Goal: Task Accomplishment & Management: Complete application form

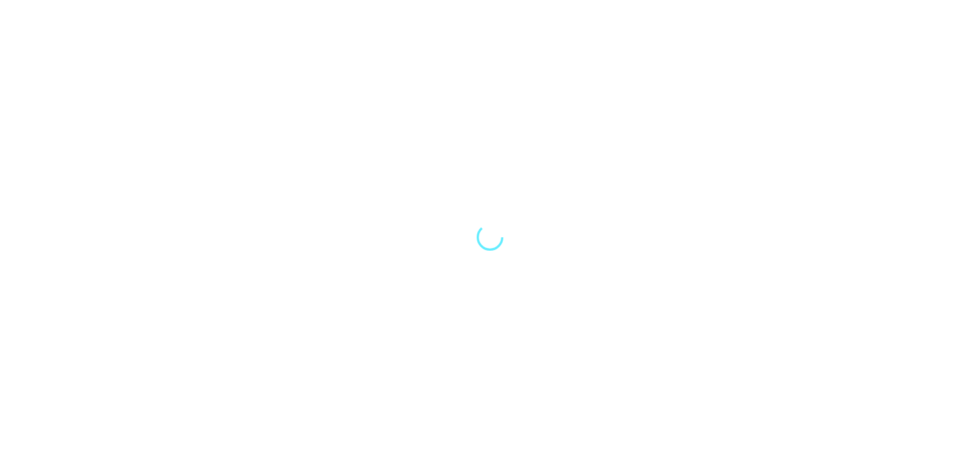
select select "Song"
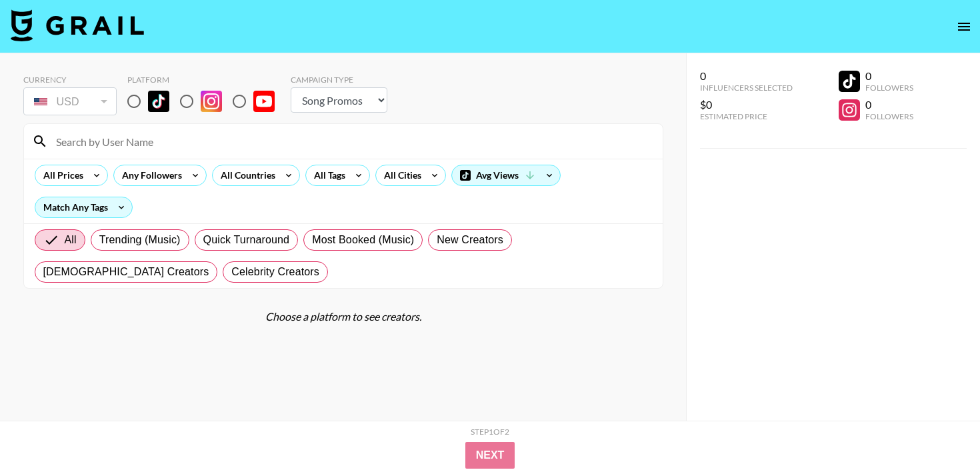
click at [127, 100] on input "radio" at bounding box center [134, 101] width 28 height 28
radio input "true"
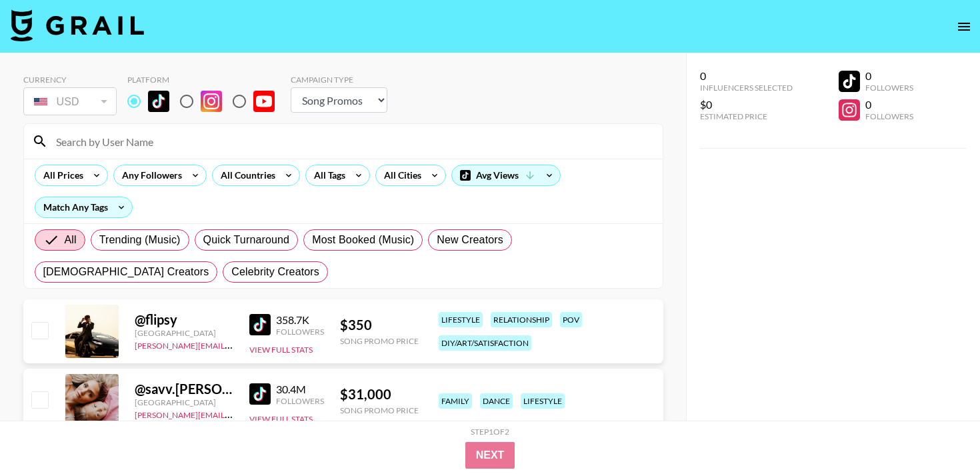
click at [136, 139] on input at bounding box center [351, 141] width 606 height 21
click at [169, 139] on input at bounding box center [351, 141] width 606 height 21
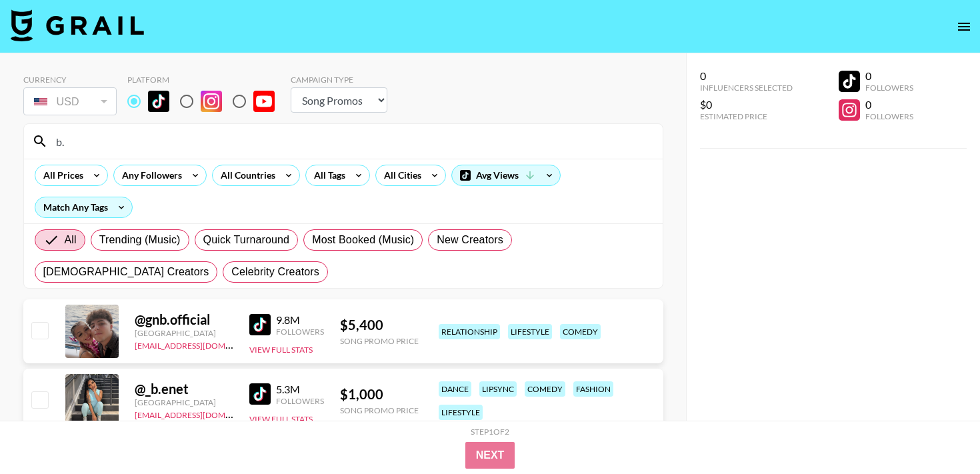
type input "b."
click at [37, 394] on input "checkbox" at bounding box center [39, 399] width 16 height 16
checkbox input "true"
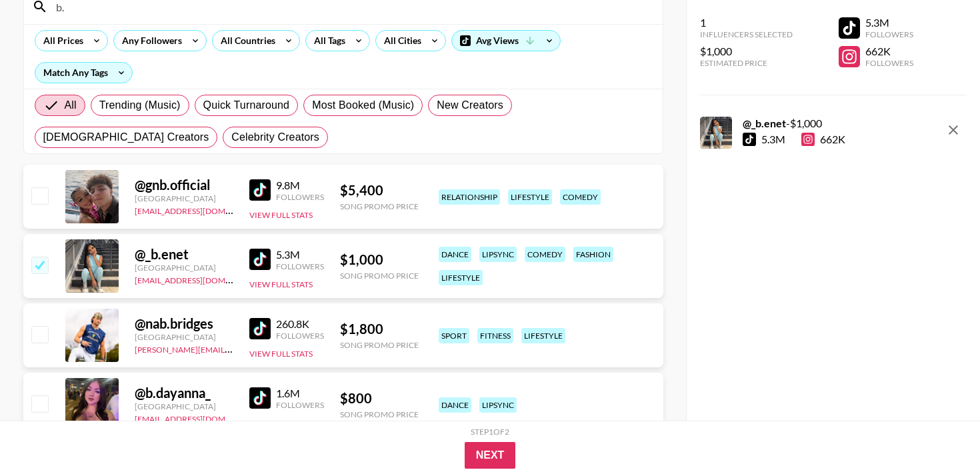
scroll to position [136, 0]
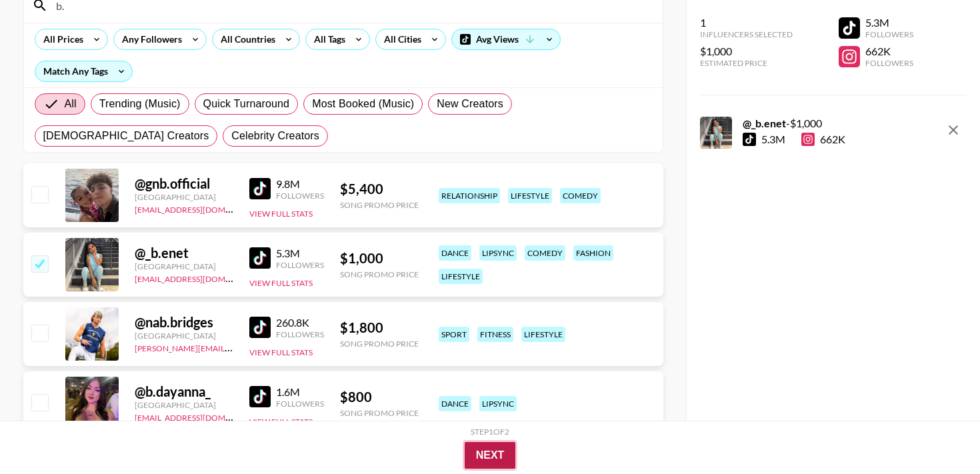
click at [491, 451] on button "Next" at bounding box center [489, 455] width 51 height 27
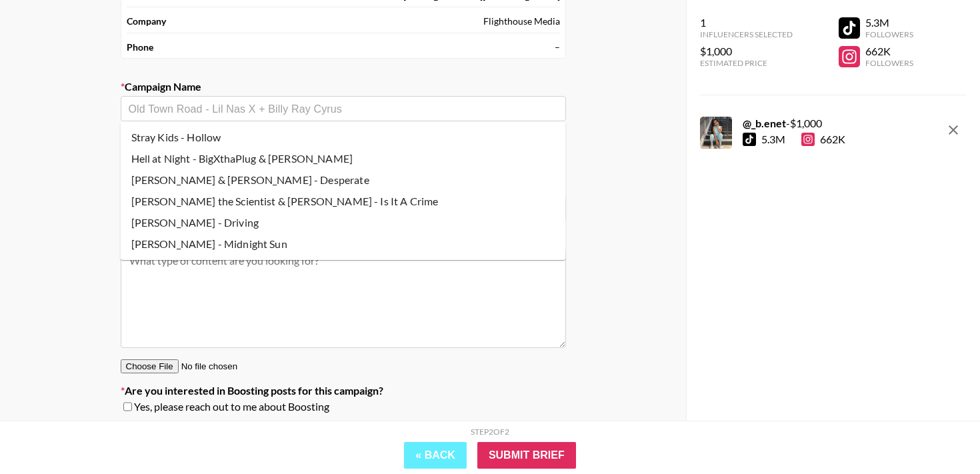
click at [208, 115] on input "text" at bounding box center [343, 108] width 429 height 15
click at [202, 153] on li "Hell at Night - BigXthaPlug & [PERSON_NAME]" at bounding box center [343, 158] width 445 height 21
type input "Hell at Night - BigXthaPlug & [PERSON_NAME]"
type input "[URL][DOMAIN_NAME][PERSON_NAME]"
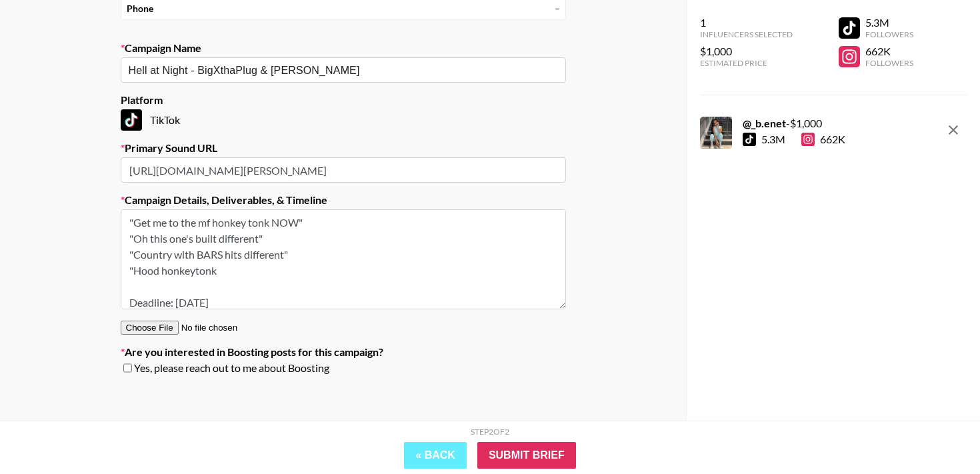
scroll to position [0, 0]
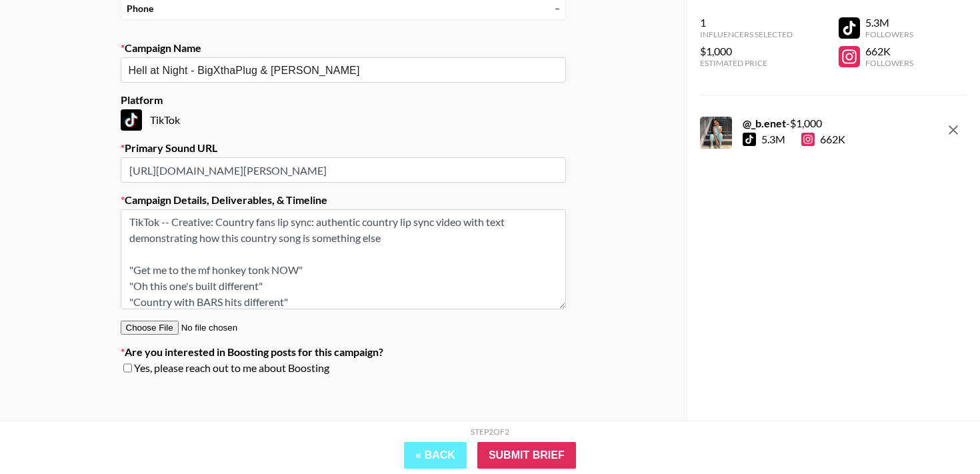
drag, startPoint x: 250, startPoint y: 272, endPoint x: 117, endPoint y: 264, distance: 133.5
click at [117, 264] on section "Your Details Name Luke Calder Email luke@flight.house Company Flighthouse Media…" at bounding box center [343, 142] width 466 height 506
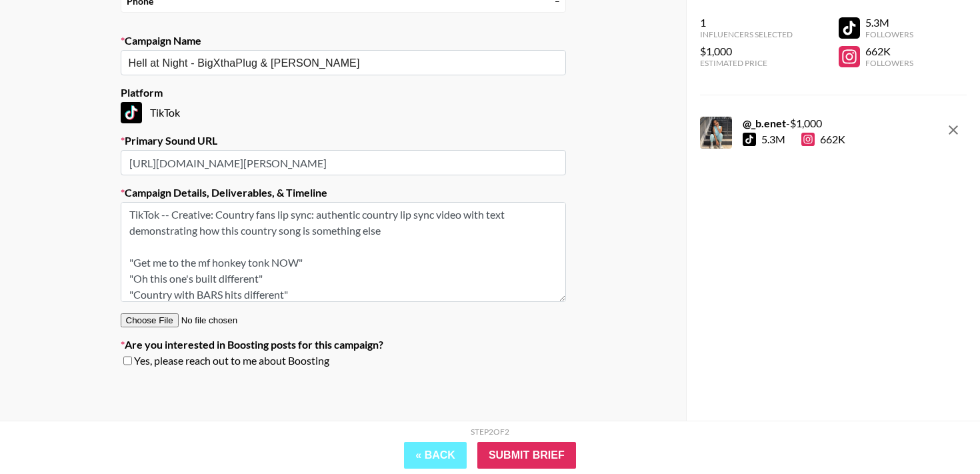
scroll to position [85, 0]
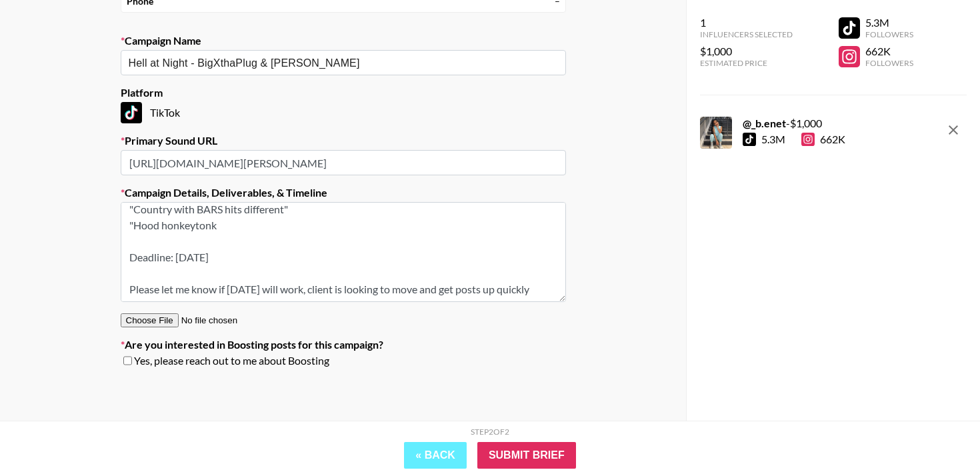
click at [243, 228] on textarea "TikTok -- Creative: Country fans lip sync: authentic country lip sync video wit…" at bounding box center [343, 252] width 445 height 100
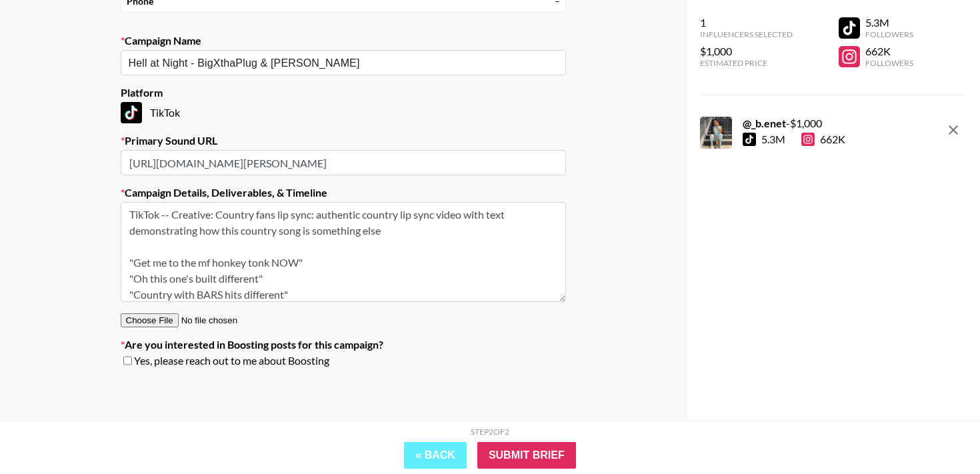
drag, startPoint x: 240, startPoint y: 228, endPoint x: 175, endPoint y: 216, distance: 66.4
click at [175, 216] on textarea "TikTok -- Creative: Country fans lip sync: authentic country lip sync video wit…" at bounding box center [343, 252] width 445 height 100
paste textarea "1: Southern POC/BigX fans: he does country now?! "Wait… why is this COUNTRY son…"
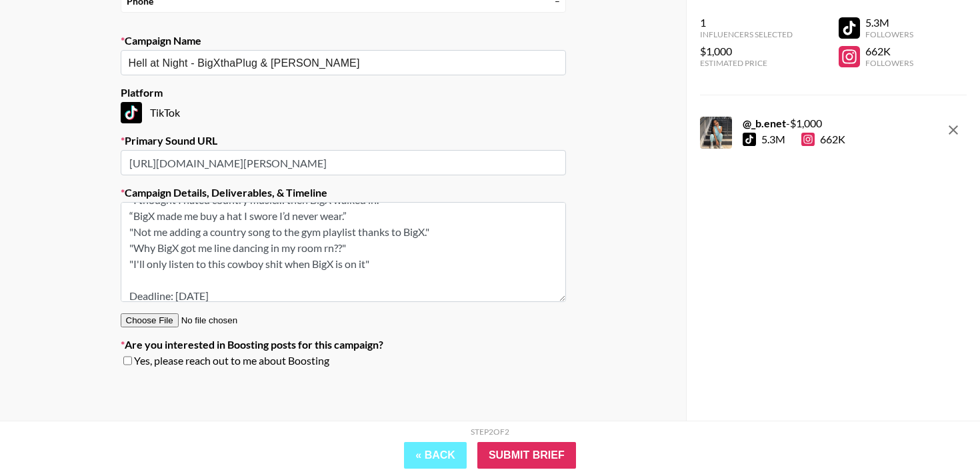
scroll to position [117, 0]
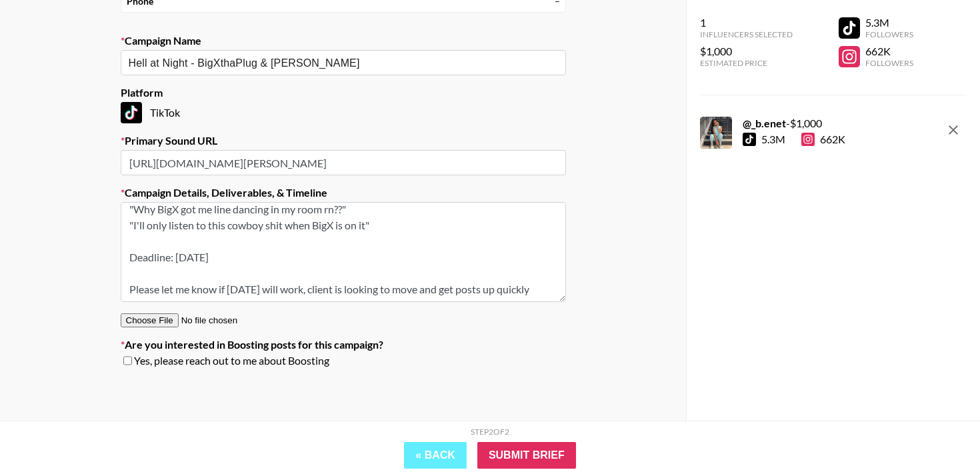
drag, startPoint x: 247, startPoint y: 261, endPoint x: 177, endPoint y: 260, distance: 70.0
click at [177, 260] on textarea "TikTok -- Creative 1: Southern POC/BigX fans: he does country now?! "Wait… why …" at bounding box center [343, 252] width 445 height 100
click at [548, 285] on textarea "TikTok -- Creative 1: Southern POC/BigX fans: he does country now?! "Wait… why …" at bounding box center [343, 252] width 445 height 100
drag, startPoint x: 557, startPoint y: 263, endPoint x: 139, endPoint y: 261, distance: 418.5
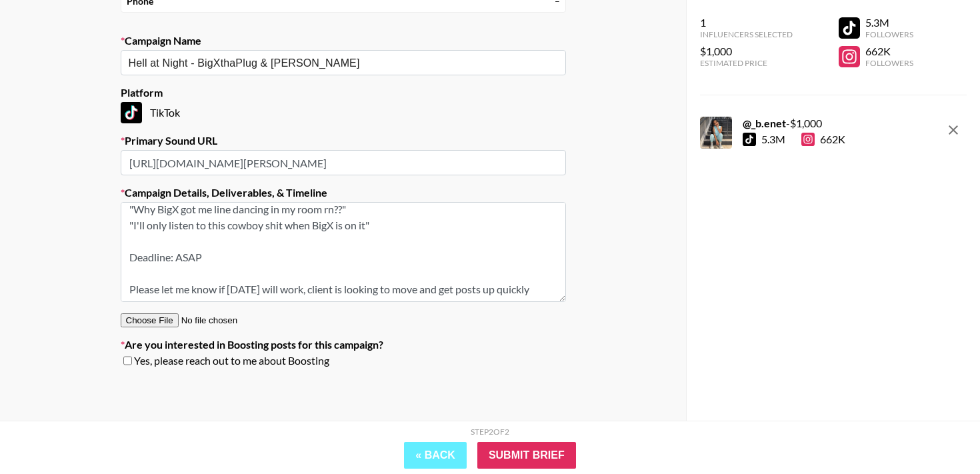
click at [139, 261] on textarea "TikTok -- Creative 1: Southern POC/BigX fans: he does country now?! "Wait… why …" at bounding box center [343, 252] width 445 height 100
type textarea "TikTok -- Creative 1: Southern POC/BigX fans: he does country now?! "Wait… why …"
click at [590, 240] on div "Your Details Name Luke Calder Email luke@flight.house Company Flighthouse Media…" at bounding box center [343, 145] width 686 height 549
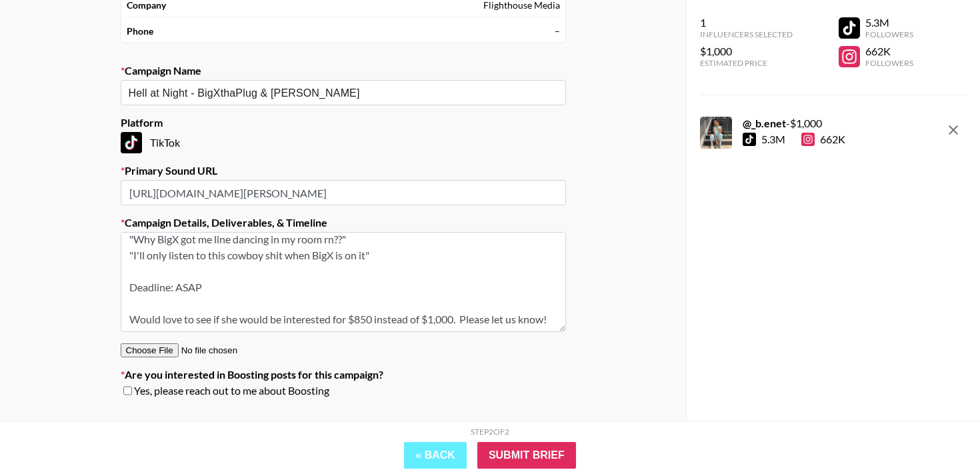
scroll to position [182, 0]
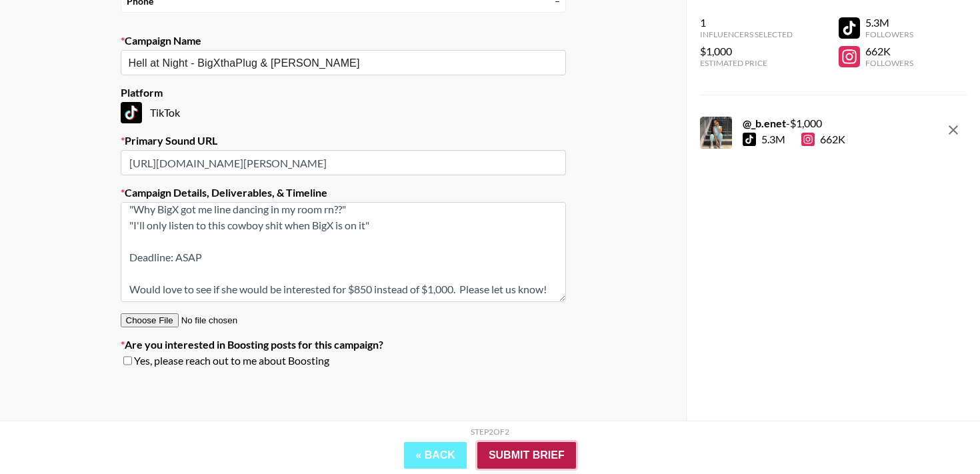
click at [531, 448] on input "Submit Brief" at bounding box center [526, 455] width 99 height 27
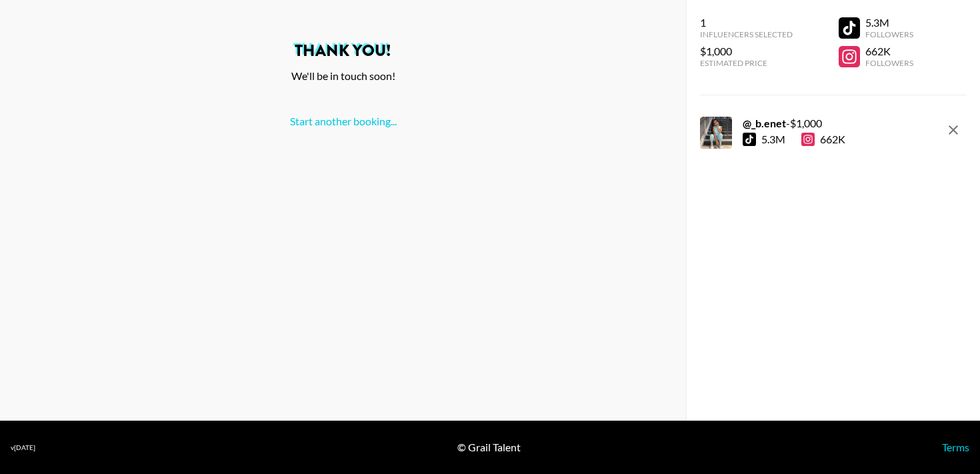
scroll to position [0, 0]
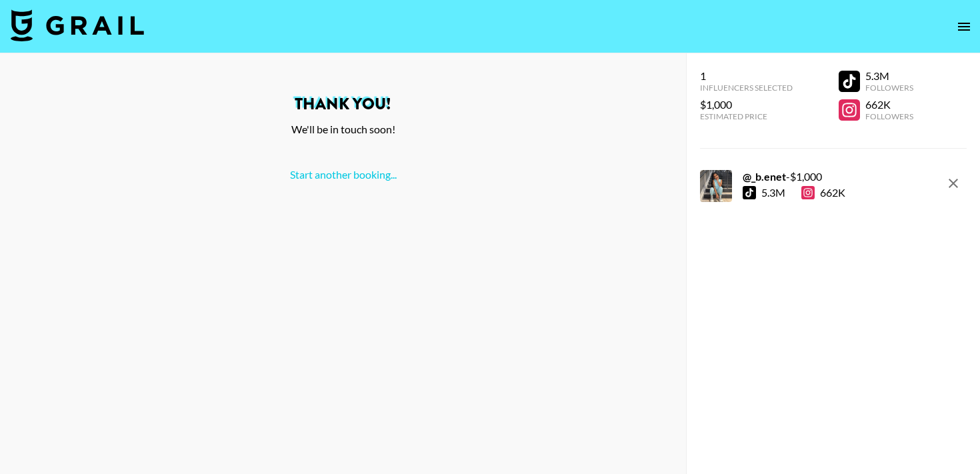
click at [624, 154] on div "Thank You! We'll be in touch soon! Start another booking..." at bounding box center [343, 138] width 664 height 85
click at [357, 168] on link "Start another booking..." at bounding box center [343, 174] width 107 height 13
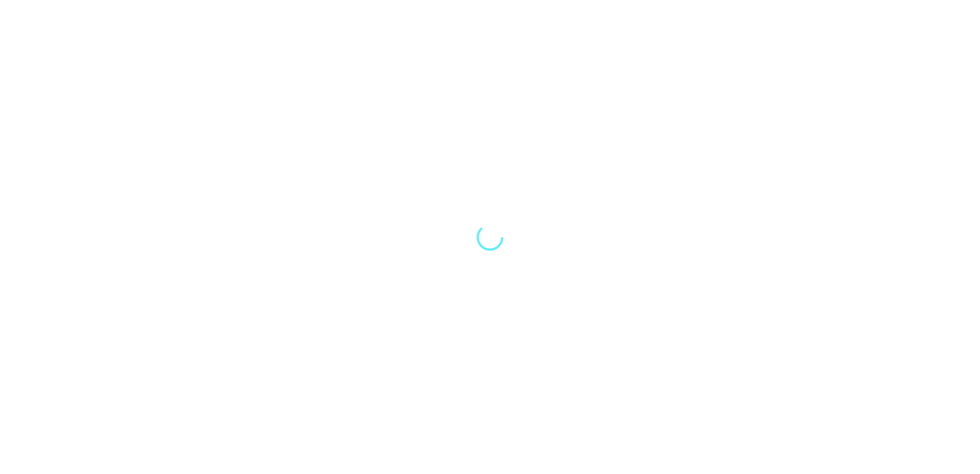
select select "Song"
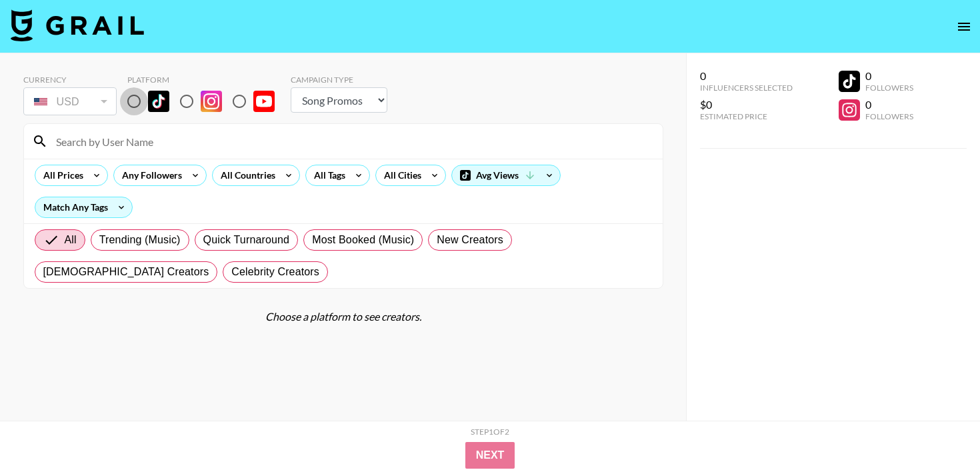
click at [133, 102] on input "radio" at bounding box center [134, 101] width 28 height 28
radio input "true"
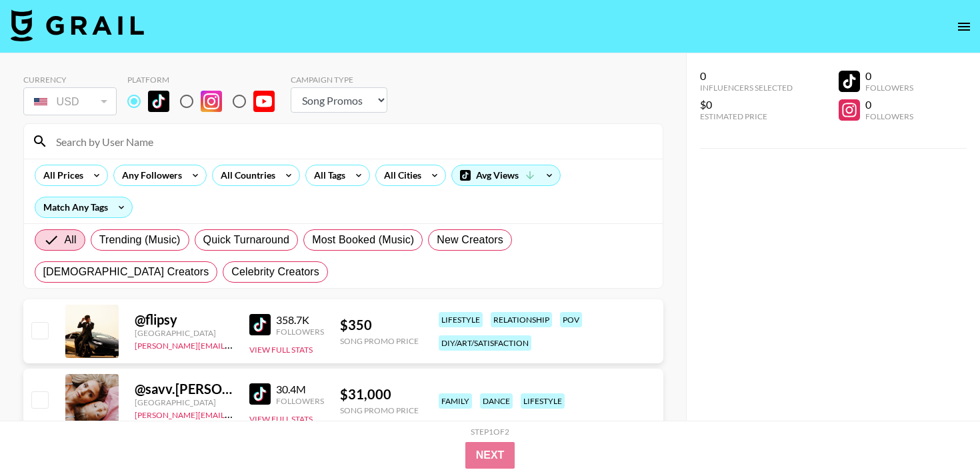
click at [127, 143] on input at bounding box center [351, 141] width 606 height 21
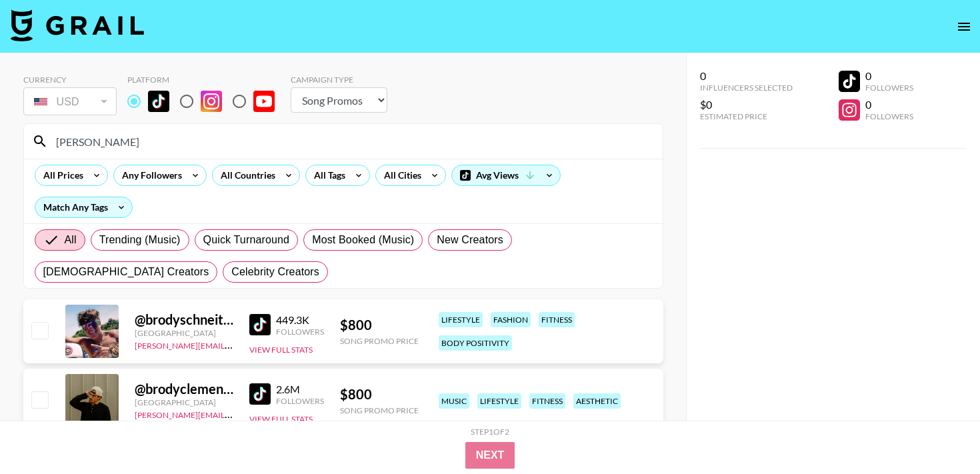
type input "[PERSON_NAME]"
click at [42, 333] on input "checkbox" at bounding box center [39, 330] width 16 height 16
checkbox input "true"
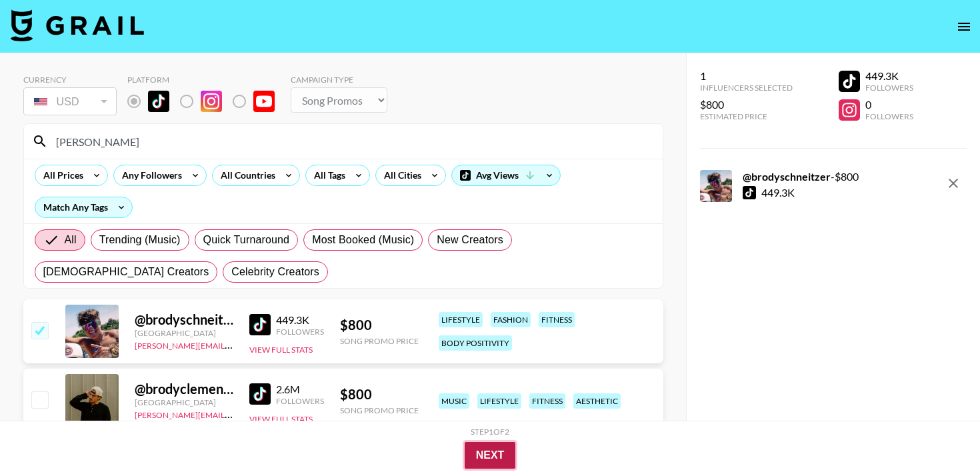
click at [486, 450] on button "Next" at bounding box center [489, 455] width 51 height 27
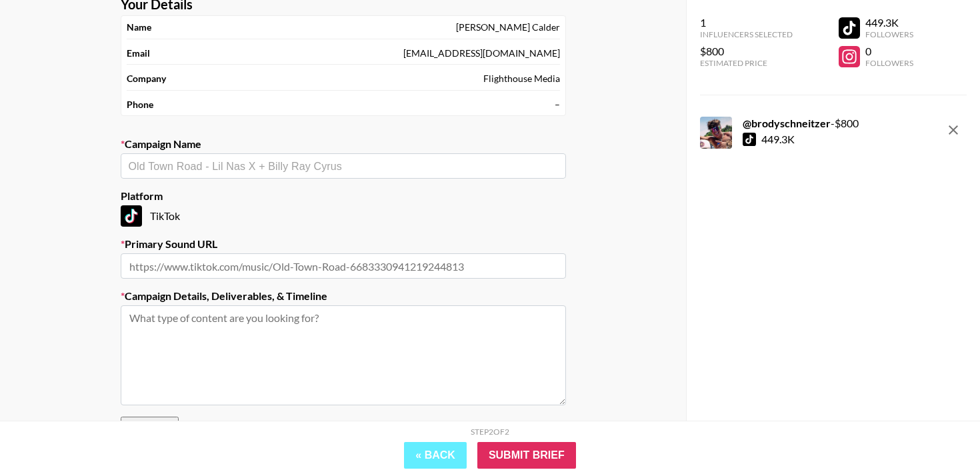
scroll to position [140, 0]
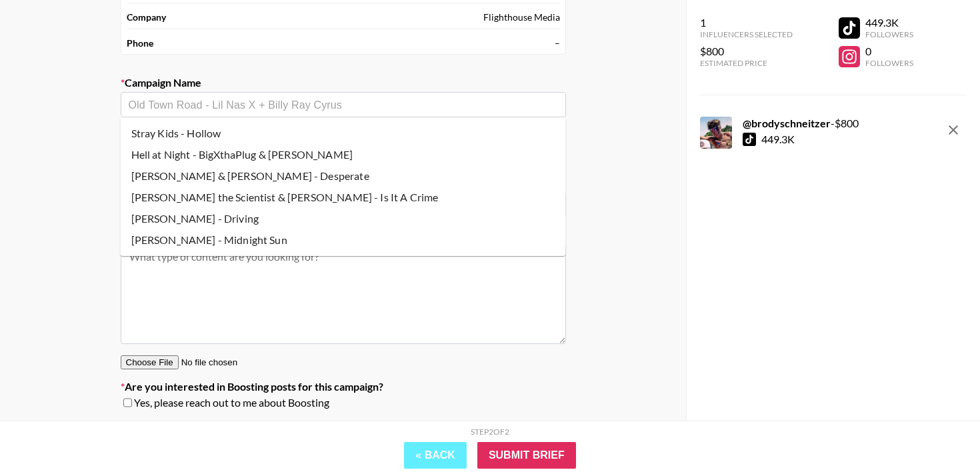
click at [277, 109] on input "text" at bounding box center [343, 104] width 429 height 15
click at [271, 148] on li "Hell at Night - BigXthaPlug & [PERSON_NAME]" at bounding box center [343, 154] width 445 height 21
type input "Hell at Night - BigXthaPlug & [PERSON_NAME]"
type input "[URL][DOMAIN_NAME][PERSON_NAME]"
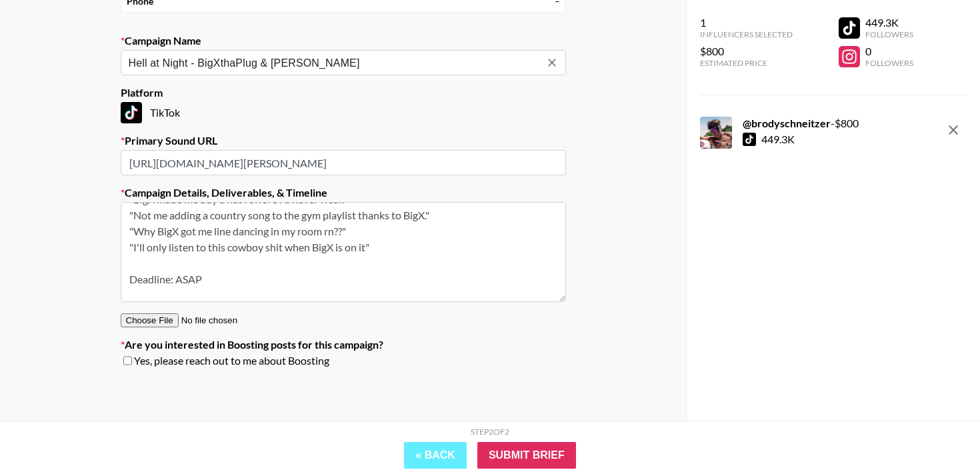
scroll to position [149, 0]
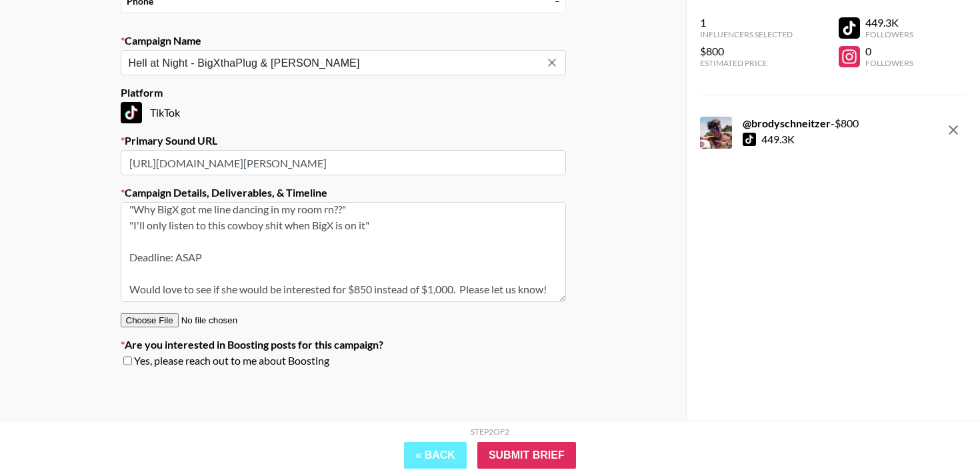
click at [210, 259] on textarea "TikTok -- TikTok -- Creative 1: Southern POC/BigX fans: he does country now?! "…" at bounding box center [343, 252] width 445 height 100
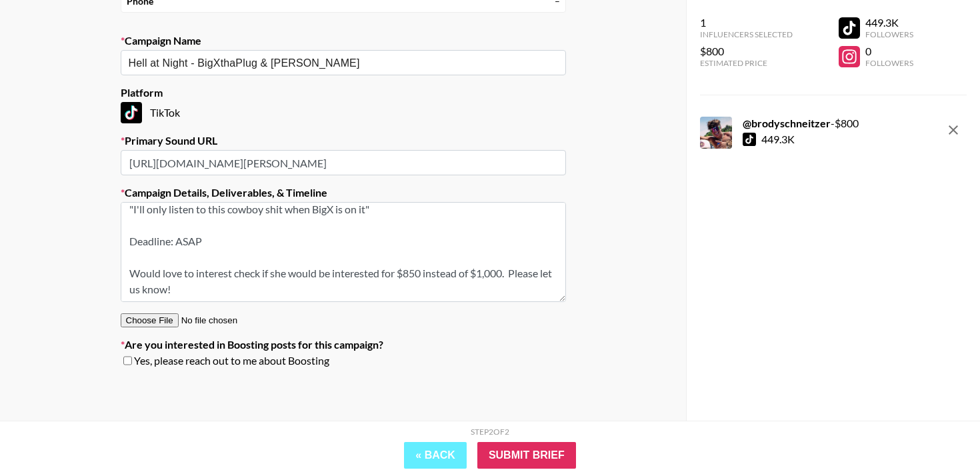
drag, startPoint x: 508, startPoint y: 261, endPoint x: 294, endPoint y: 262, distance: 214.6
click at [294, 262] on textarea "TikTok -- TikTok -- Creative 1: Southern POC/BigX fans: he does country now?! "…" at bounding box center [343, 252] width 445 height 100
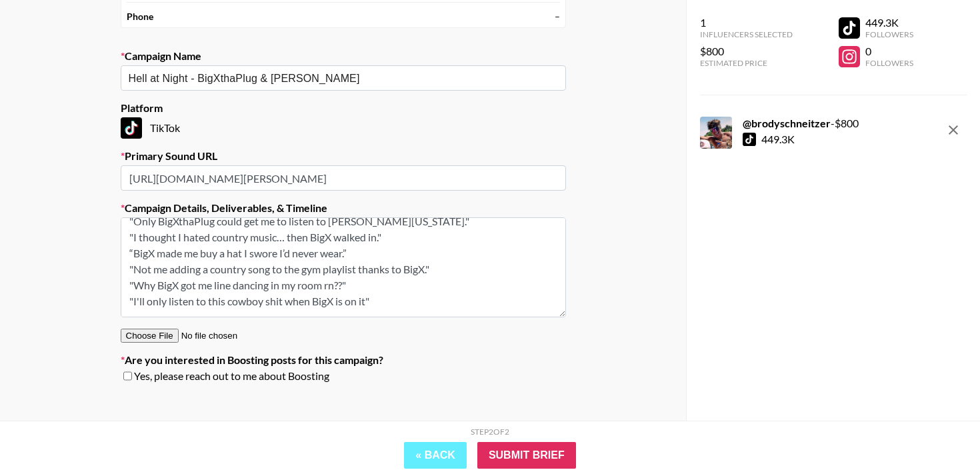
scroll to position [101, 0]
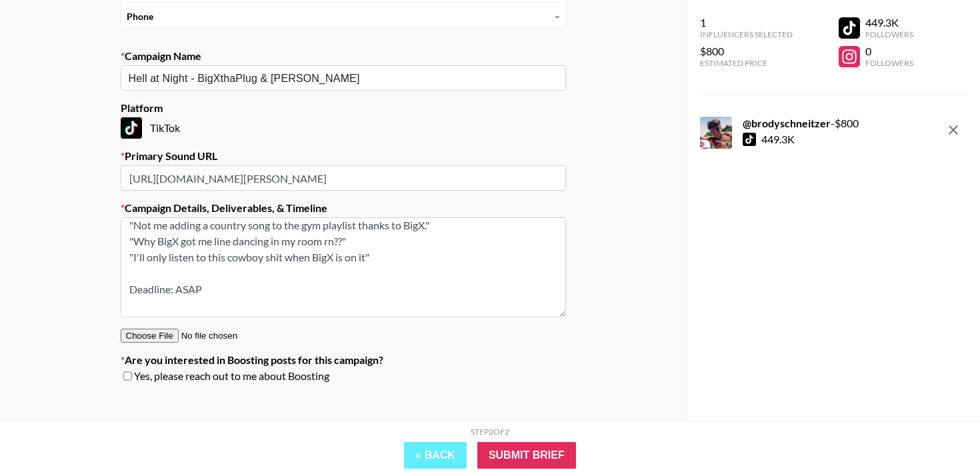
drag, startPoint x: 215, startPoint y: 223, endPoint x: 387, endPoint y: 265, distance: 177.0
click at [387, 265] on textarea "TikTok -- TikTok -- Creative 1: Southern POC/BigX fans: he does country now?! "…" at bounding box center [343, 267] width 445 height 100
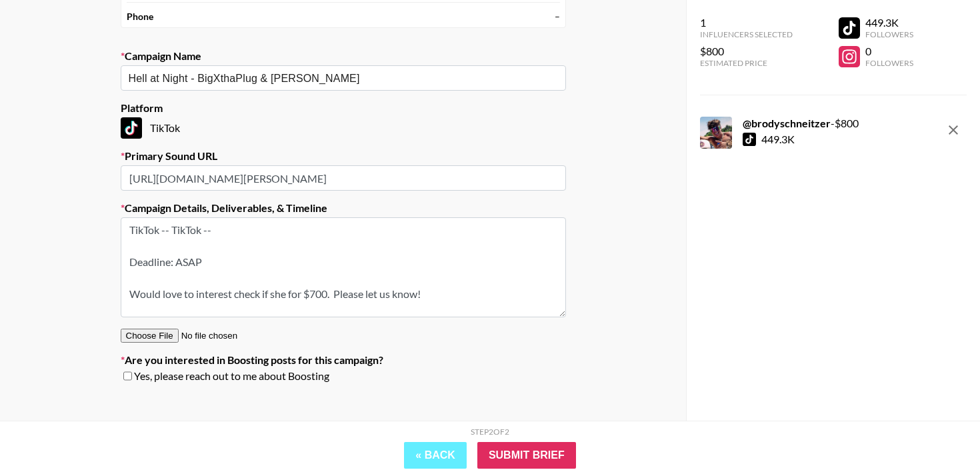
scroll to position [0, 0]
drag, startPoint x: 225, startPoint y: 231, endPoint x: 173, endPoint y: 229, distance: 52.7
click at [173, 229] on textarea "TikTok -- TikTok -- Deadline: ASAP Would love to interest check if she for $700…" at bounding box center [343, 267] width 445 height 100
paste textarea "Creative 2: Country fans lip sync: authentic country lip sync video with text d…"
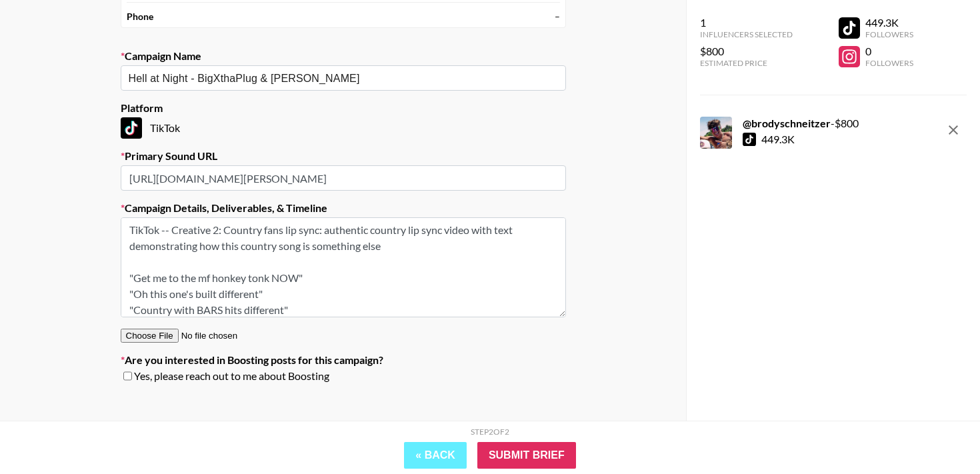
click at [220, 229] on textarea "TikTok -- Creative 2: Country fans lip sync: authentic country lip sync video w…" at bounding box center [343, 267] width 445 height 100
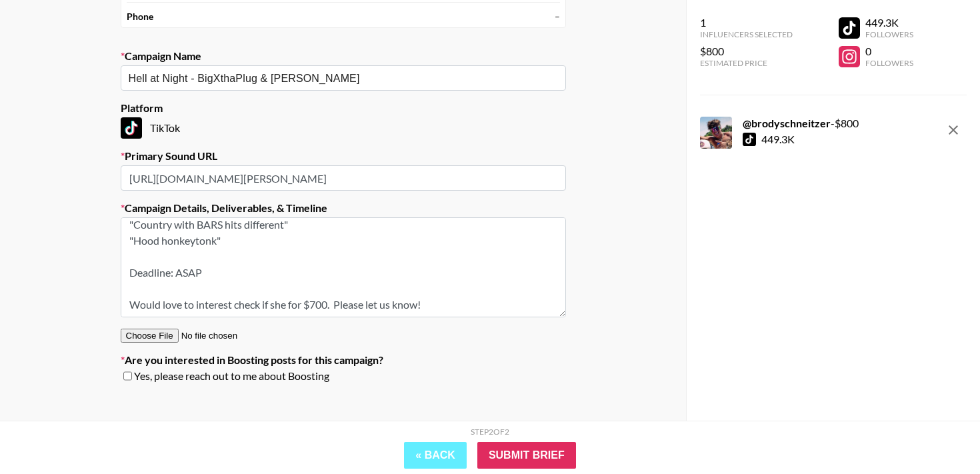
click at [277, 275] on textarea "TikTok -- Creative: Country fans lip sync: authentic country lip sync video wit…" at bounding box center [343, 267] width 445 height 100
click at [269, 271] on textarea "TikTok -- Creative: Country fans lip sync: authentic country lip sync video wit…" at bounding box center [343, 267] width 445 height 100
click at [272, 274] on textarea "TikTok -- Creative: Country fans lip sync: authentic country lip sync video wit…" at bounding box center [343, 267] width 445 height 100
type textarea "TikTok -- Creative: Country fans lip sync: authentic country lip sync video wit…"
click at [534, 452] on input "Submit Brief" at bounding box center [526, 455] width 99 height 27
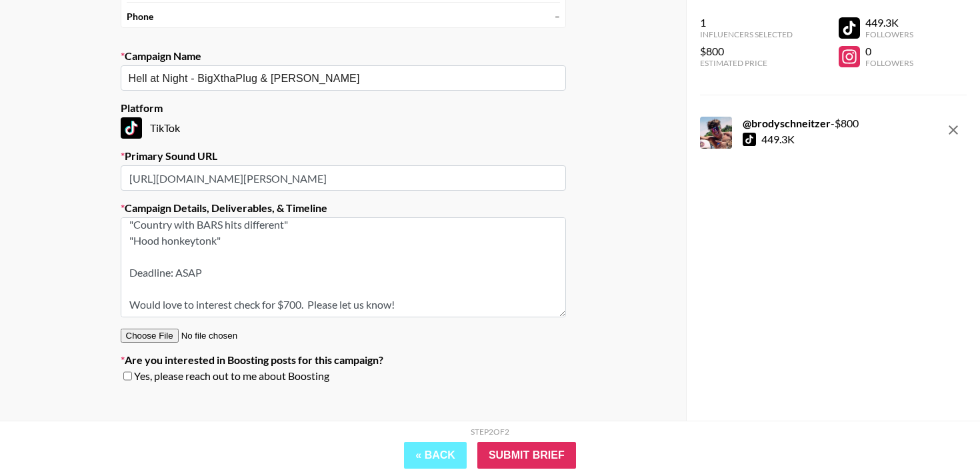
scroll to position [53, 0]
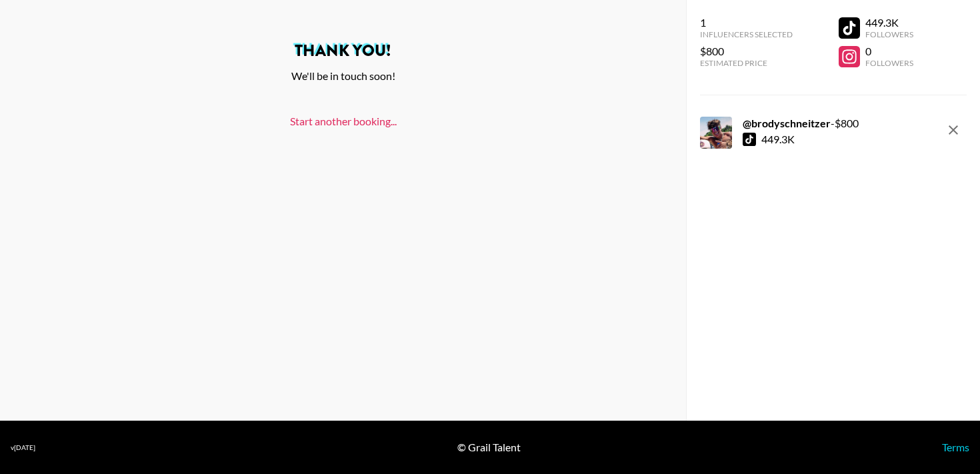
click at [357, 123] on link "Start another booking..." at bounding box center [343, 121] width 107 height 13
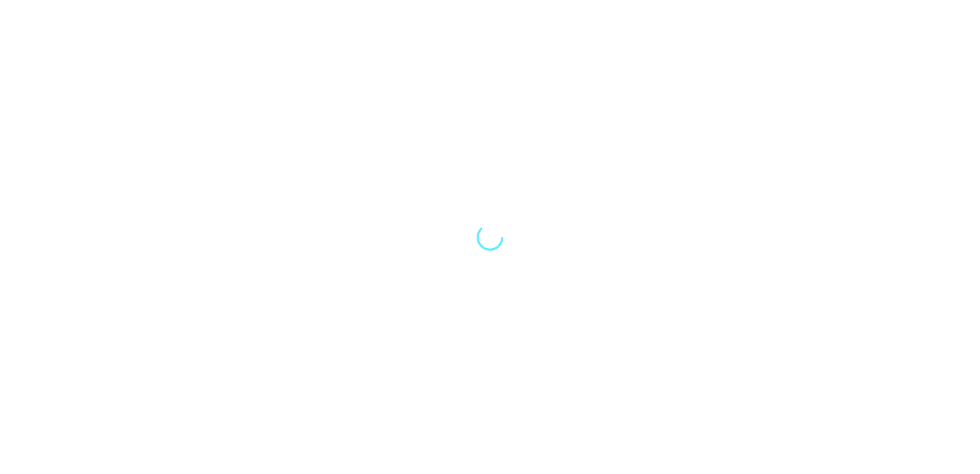
select select "Song"
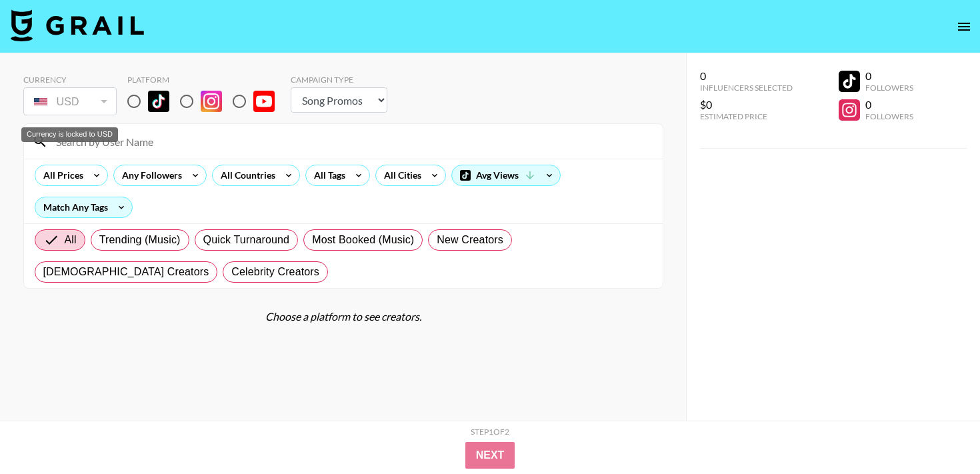
click at [95, 147] on input at bounding box center [351, 141] width 606 height 21
click at [143, 103] on input "radio" at bounding box center [134, 101] width 28 height 28
radio input "true"
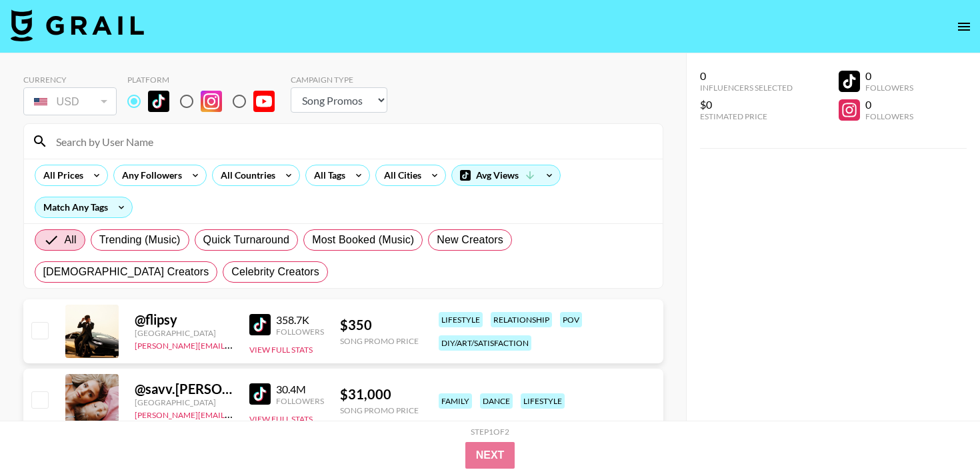
click at [121, 141] on input at bounding box center [351, 141] width 606 height 21
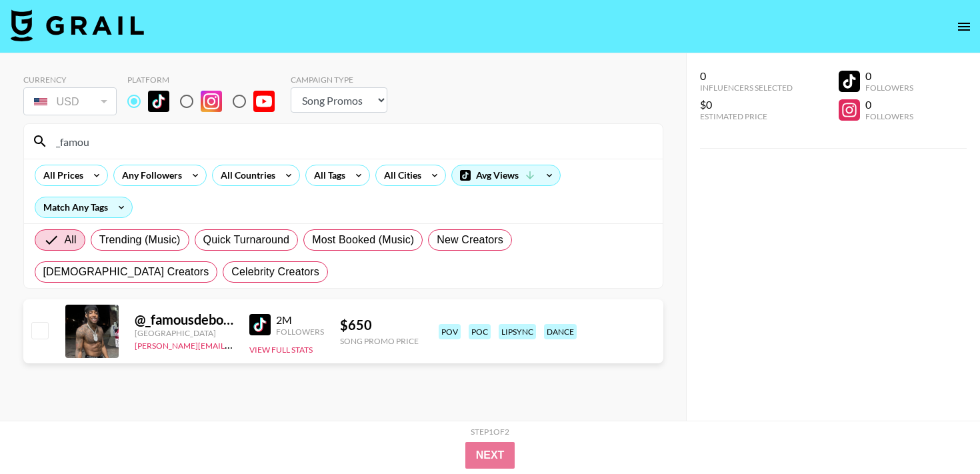
type input "_famou"
click at [43, 319] on div "@ _famousdebo38 United States felipe@grail-talent.com 2M Followers View Full St…" at bounding box center [343, 331] width 640 height 64
click at [37, 323] on input "checkbox" at bounding box center [39, 330] width 16 height 16
checkbox input "true"
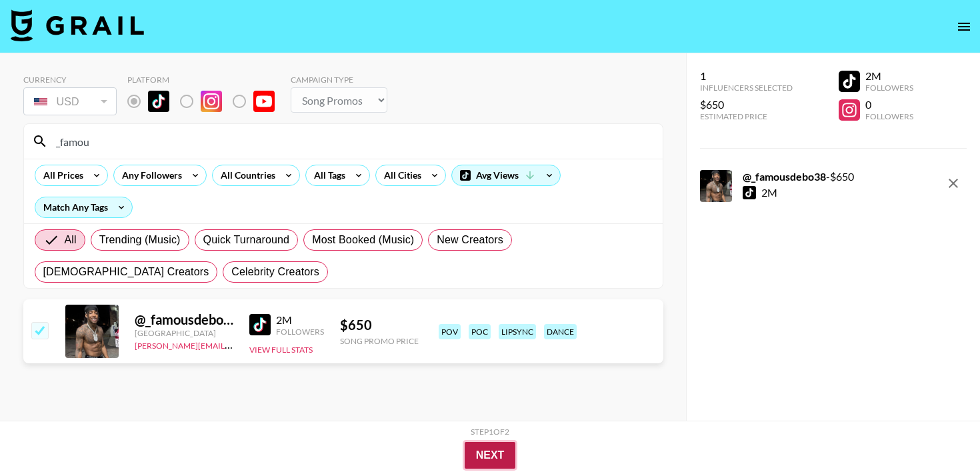
click at [492, 453] on button "Next" at bounding box center [489, 455] width 51 height 27
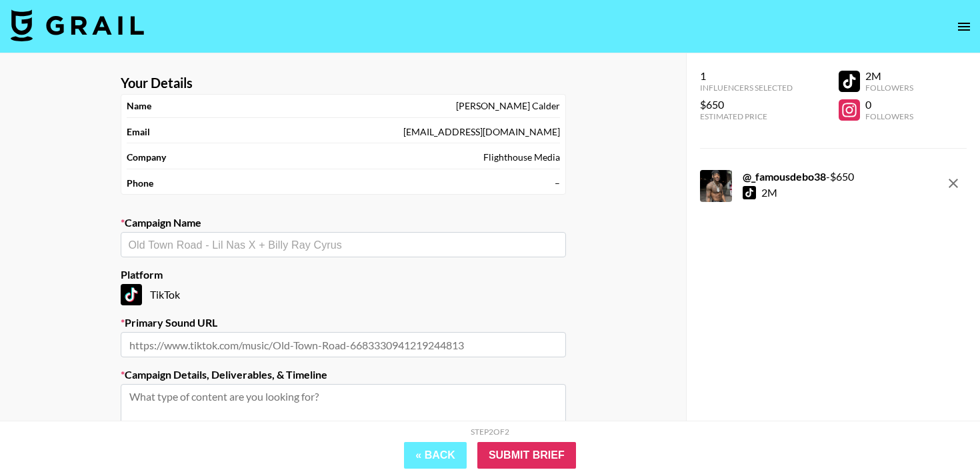
click at [366, 239] on input "text" at bounding box center [343, 244] width 429 height 15
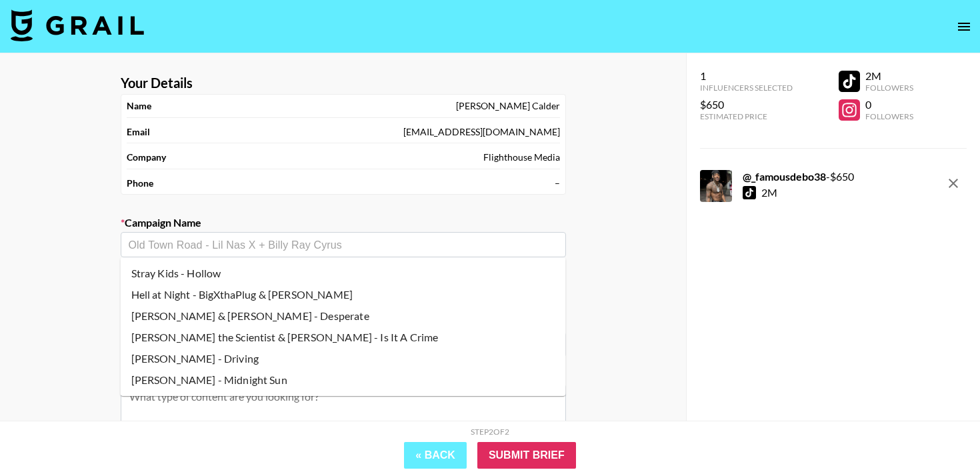
click at [300, 293] on li "Hell at Night - BigXthaPlug & [PERSON_NAME]" at bounding box center [343, 294] width 445 height 21
type input "Hell at Night - BigXthaPlug & [PERSON_NAME]"
type input "[URL][DOMAIN_NAME][PERSON_NAME]"
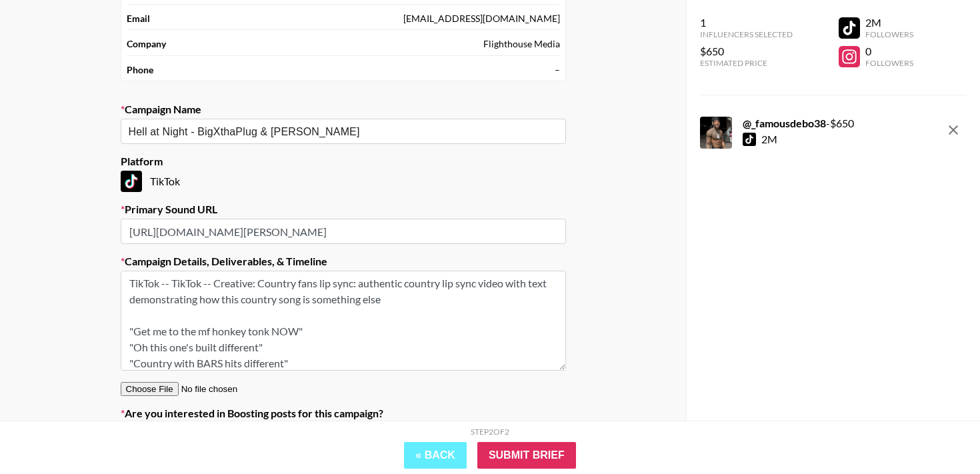
drag, startPoint x: 245, startPoint y: 337, endPoint x: 173, endPoint y: 281, distance: 91.2
click at [173, 281] on textarea "TikTok -- TikTok -- Creative: Country fans lip sync: authentic country lip sync…" at bounding box center [343, 321] width 445 height 100
paste textarea "Creative 1: Southern POC/BigX fans: he does country now?! "Wait… why is this CO…"
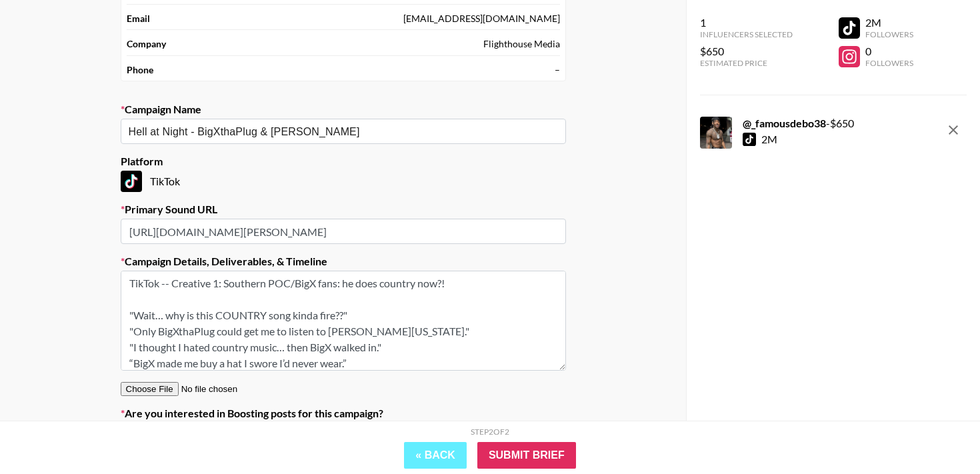
scroll to position [149, 0]
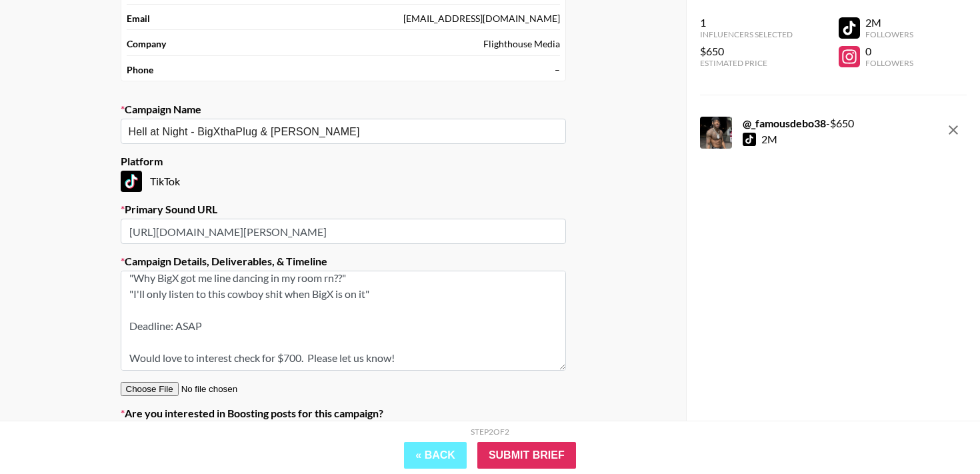
drag, startPoint x: 303, startPoint y: 329, endPoint x: 287, endPoint y: 327, distance: 15.6
click at [288, 327] on textarea "TikTok -- Creative 1: Southern POC/BigX fans: he does country now?! "Wait… why …" at bounding box center [343, 321] width 445 height 100
click at [264, 327] on textarea "TikTok -- Creative 1: Southern POC/BigX fans: he does country now?! "Wait… why …" at bounding box center [343, 321] width 445 height 100
click at [453, 321] on textarea "TikTok -- Creative 1: Southern POC/BigX fans: he does country now?! "Wait… why …" at bounding box center [343, 321] width 445 height 100
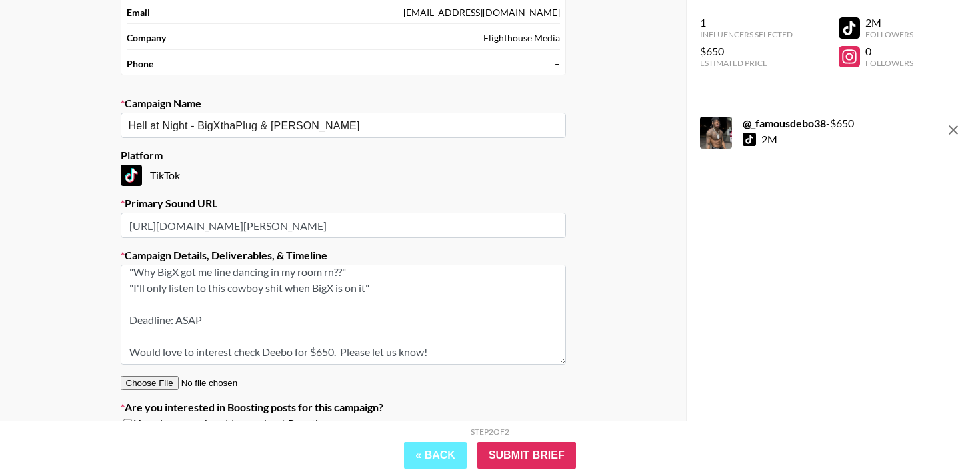
scroll to position [132, 0]
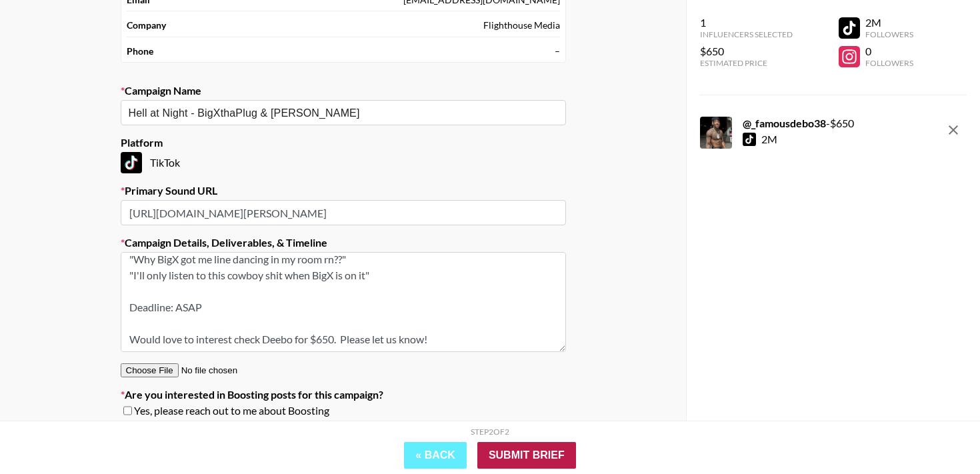
type textarea "TikTok -- Creative 1: Southern POC/BigX fans: he does country now?! "Wait… why …"
click at [529, 450] on input "Submit Brief" at bounding box center [526, 455] width 99 height 27
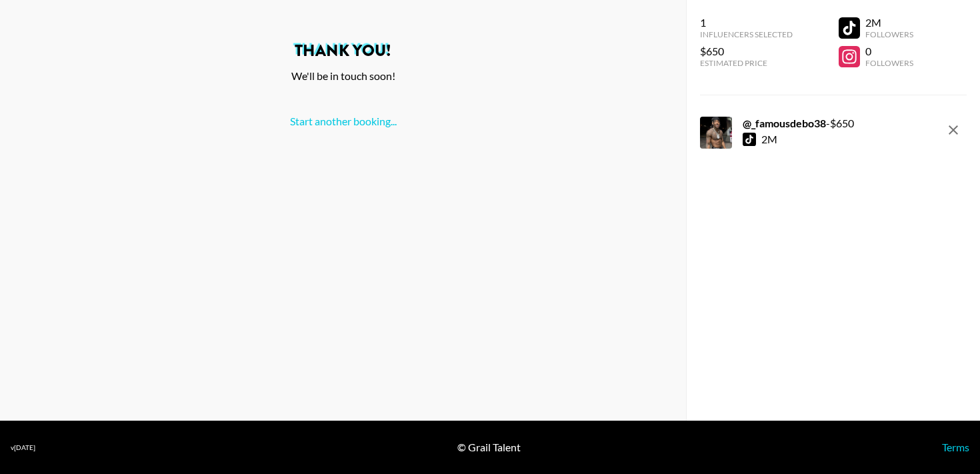
scroll to position [0, 0]
